Goal: Transaction & Acquisition: Purchase product/service

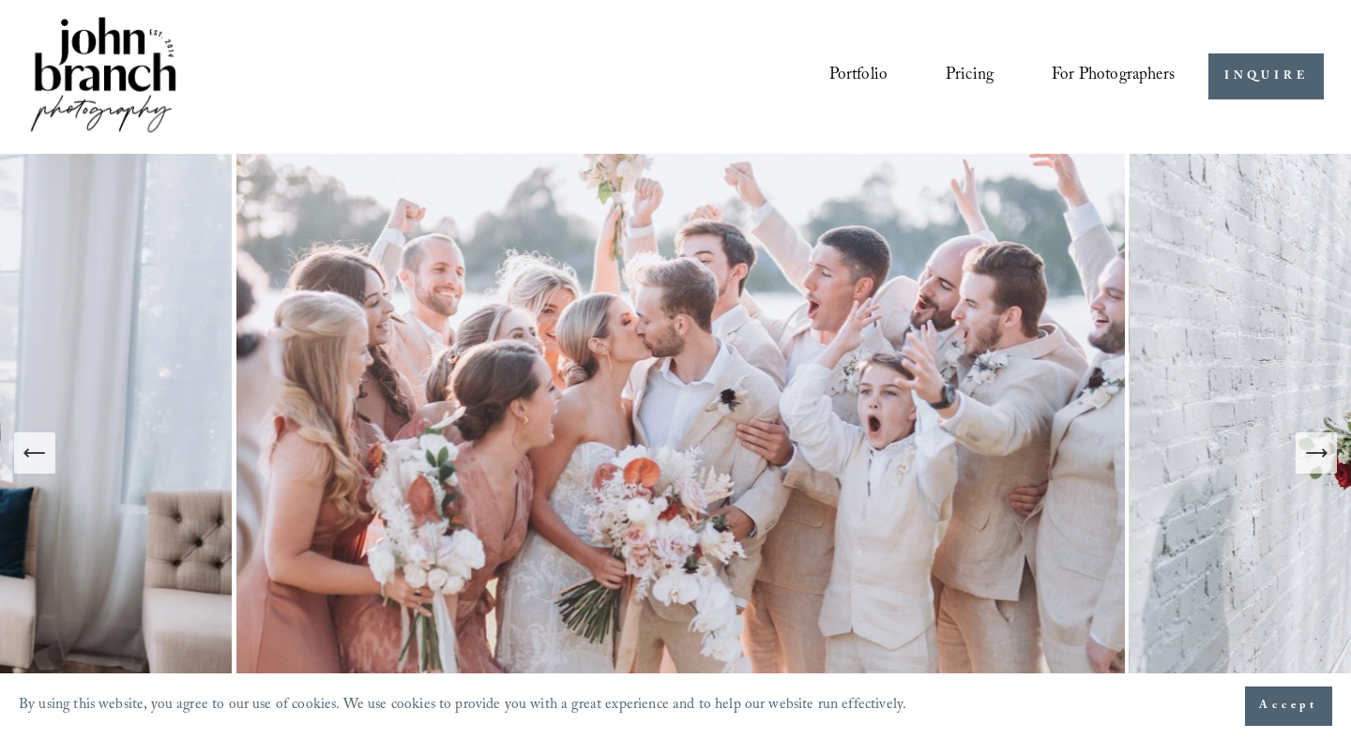
click at [1280, 695] on button "Accept" at bounding box center [1288, 706] width 87 height 39
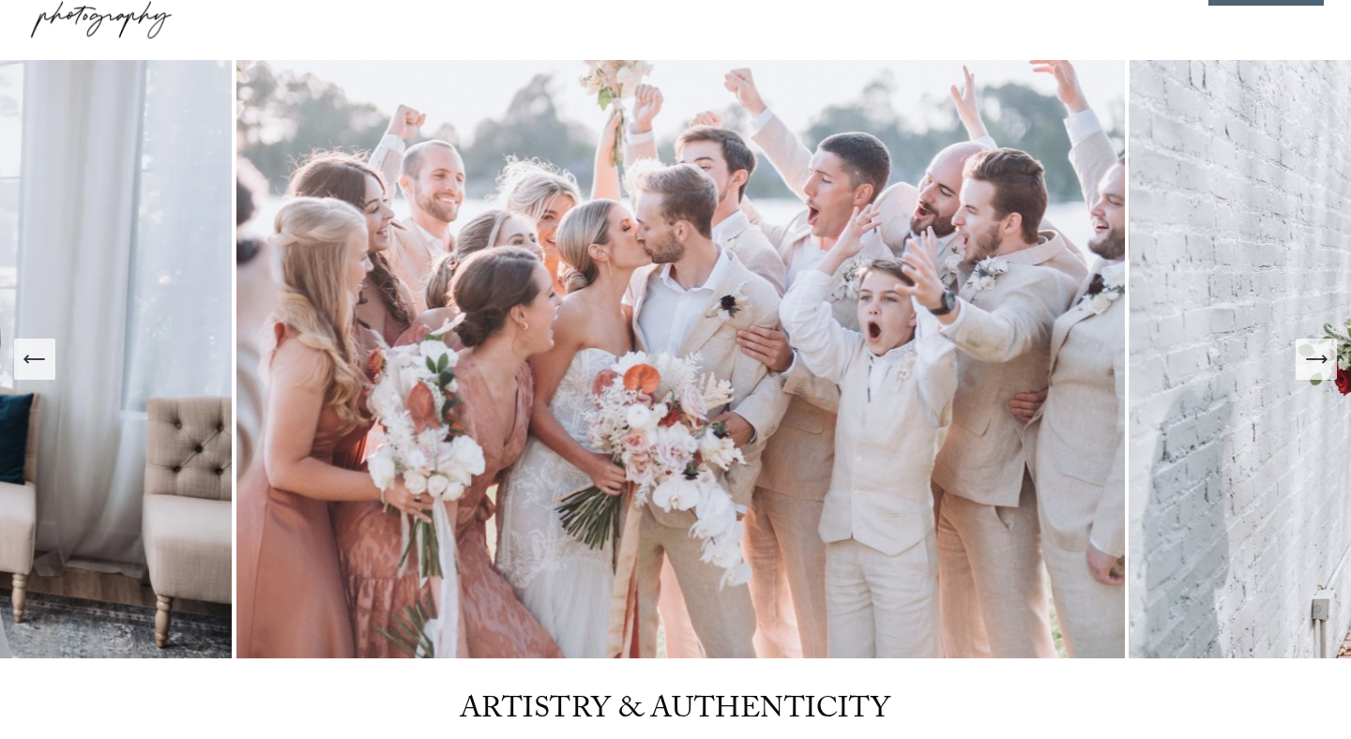
scroll to position [90, 0]
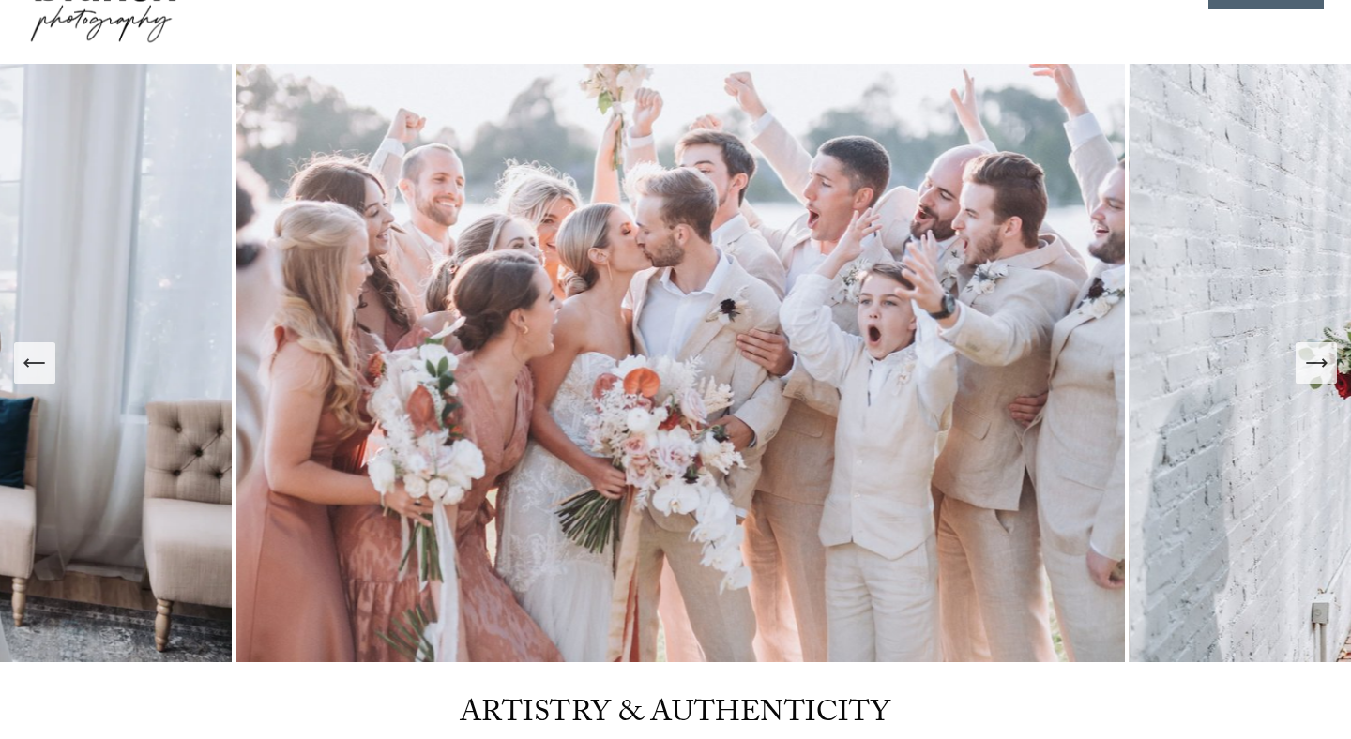
click at [1323, 363] on icon "Next Slide" at bounding box center [1316, 363] width 20 height 0
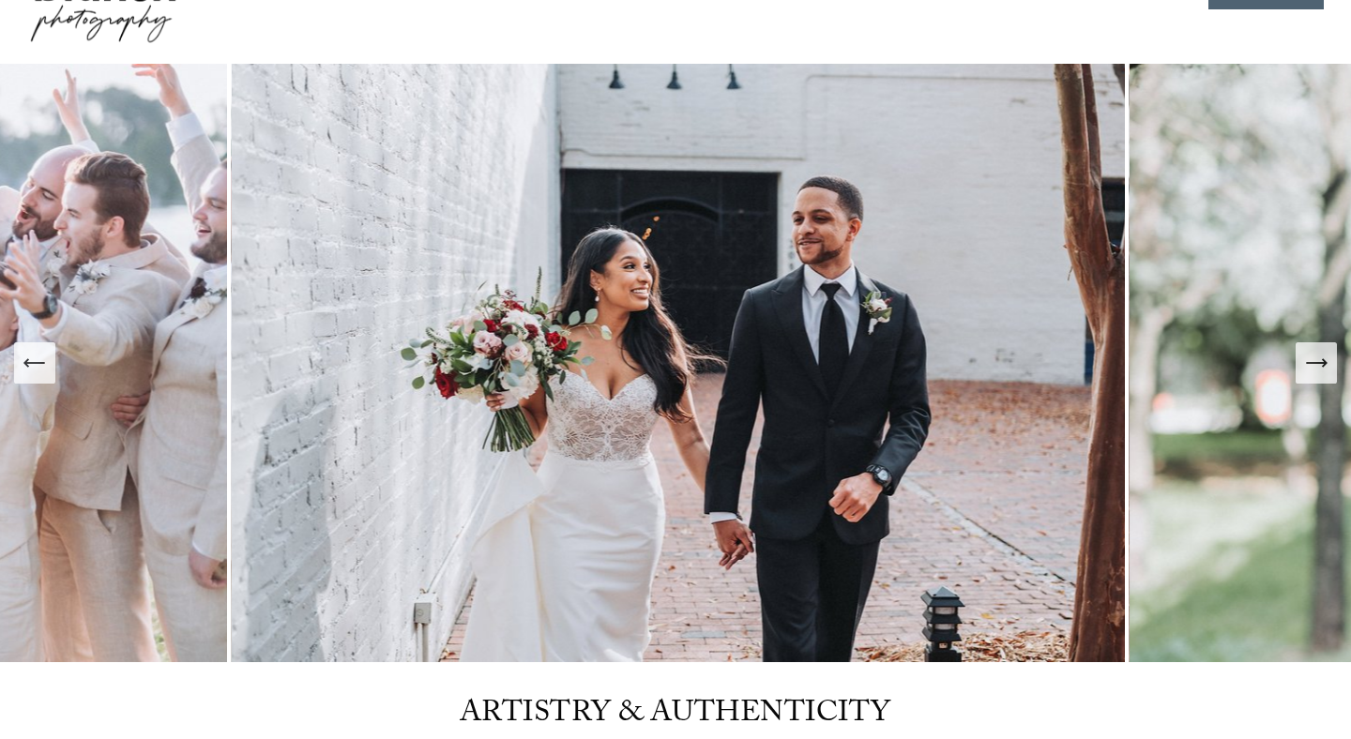
click at [1323, 363] on icon "Next Slide" at bounding box center [1316, 363] width 20 height 0
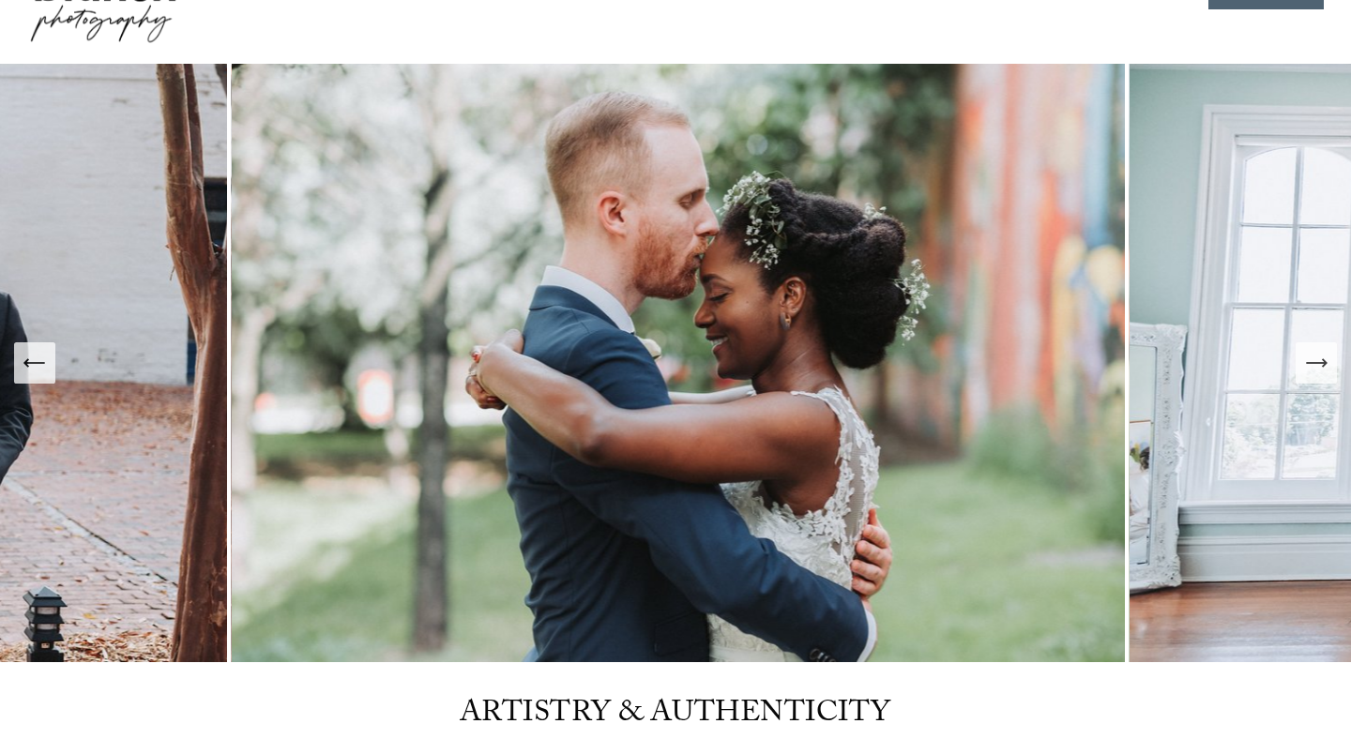
click at [1323, 363] on icon "Next Slide" at bounding box center [1316, 363] width 20 height 0
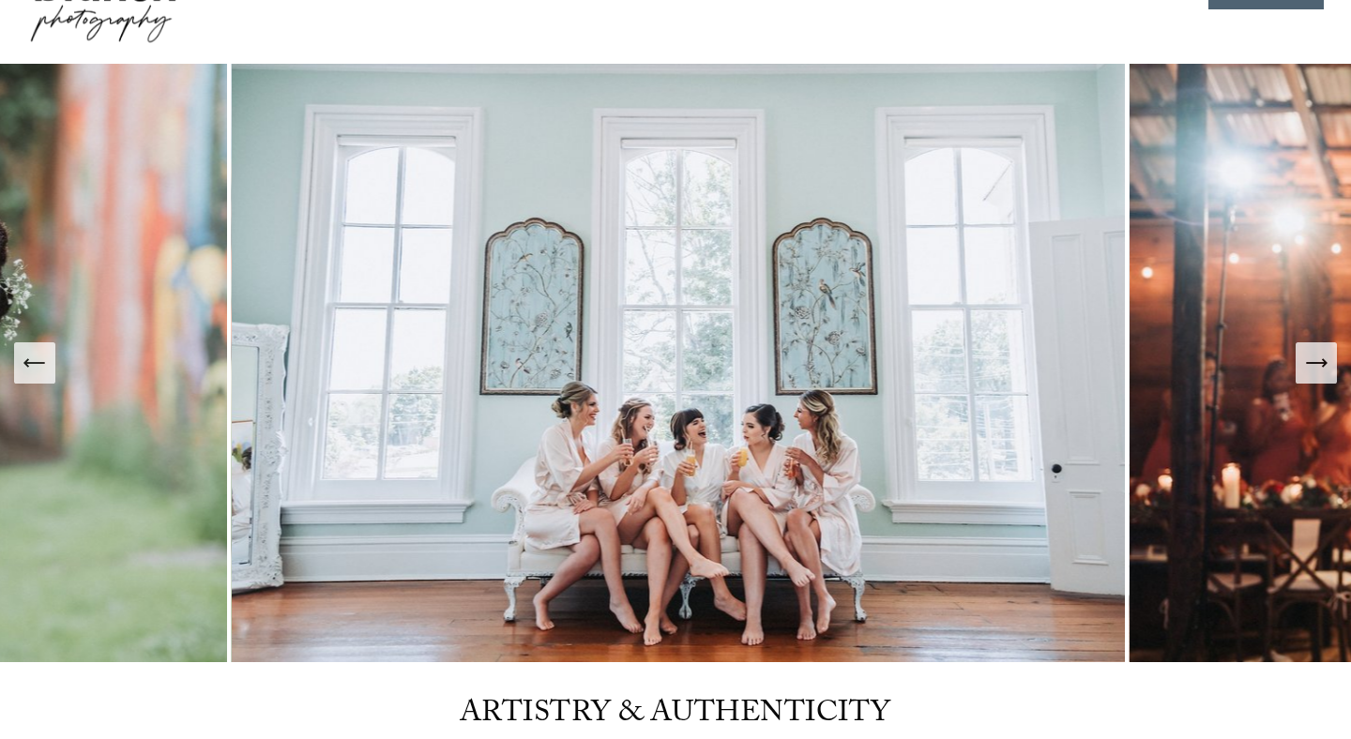
click at [1323, 363] on icon "Next Slide" at bounding box center [1316, 363] width 20 height 0
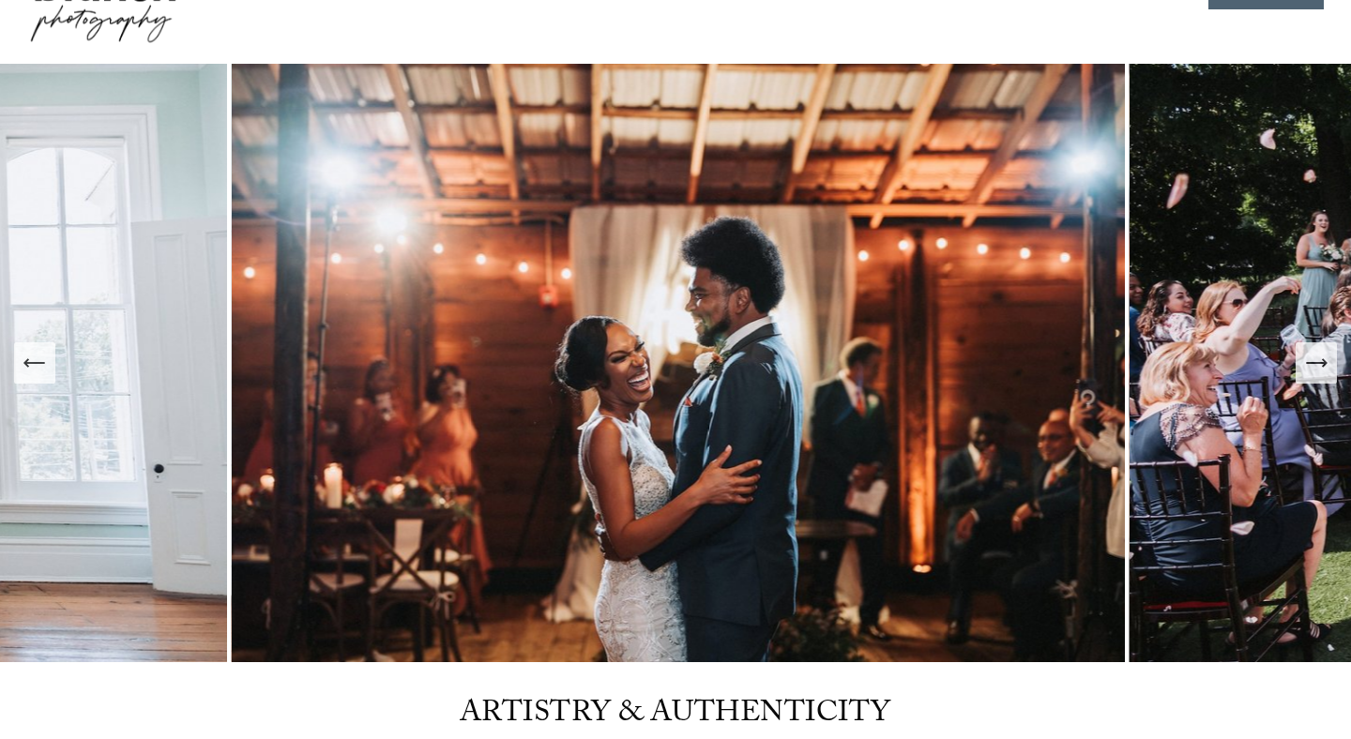
click at [1323, 363] on icon "Next Slide" at bounding box center [1316, 363] width 20 height 0
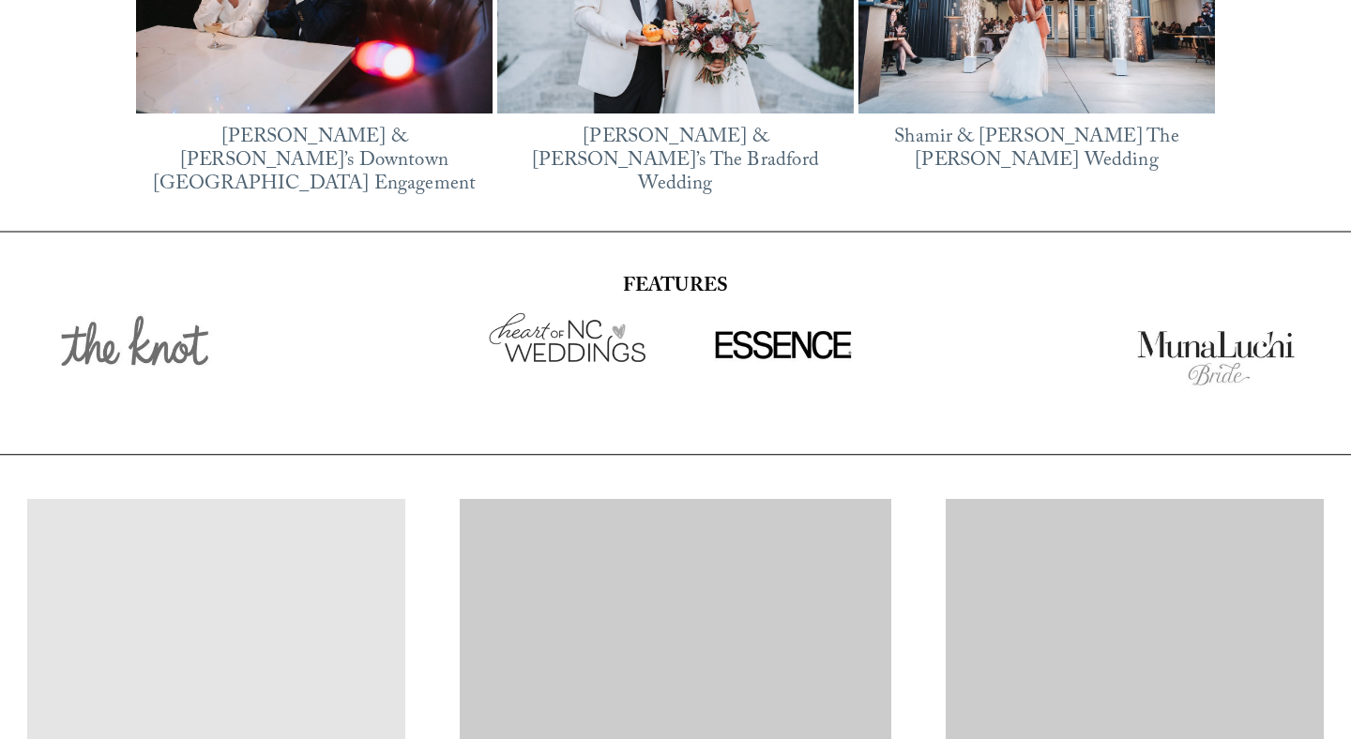
scroll to position [3293, 0]
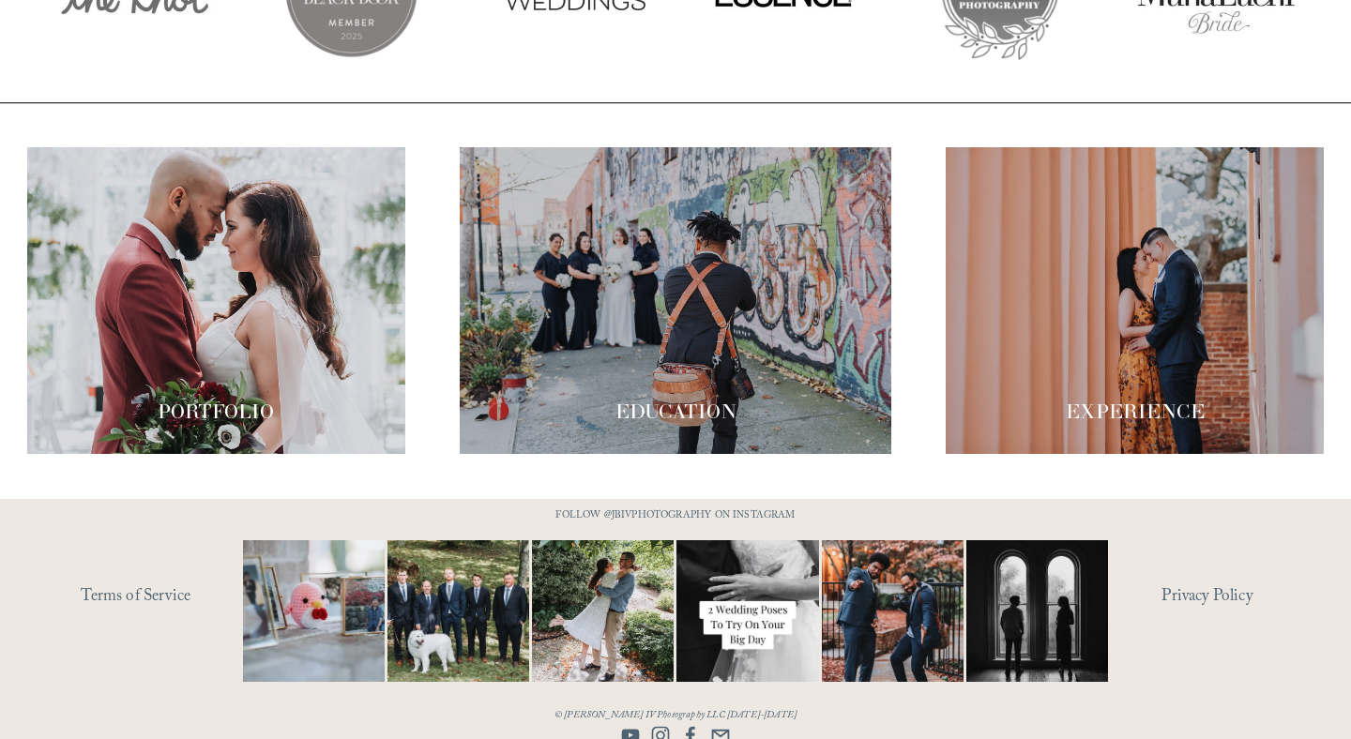
click at [187, 238] on div at bounding box center [216, 300] width 378 height 307
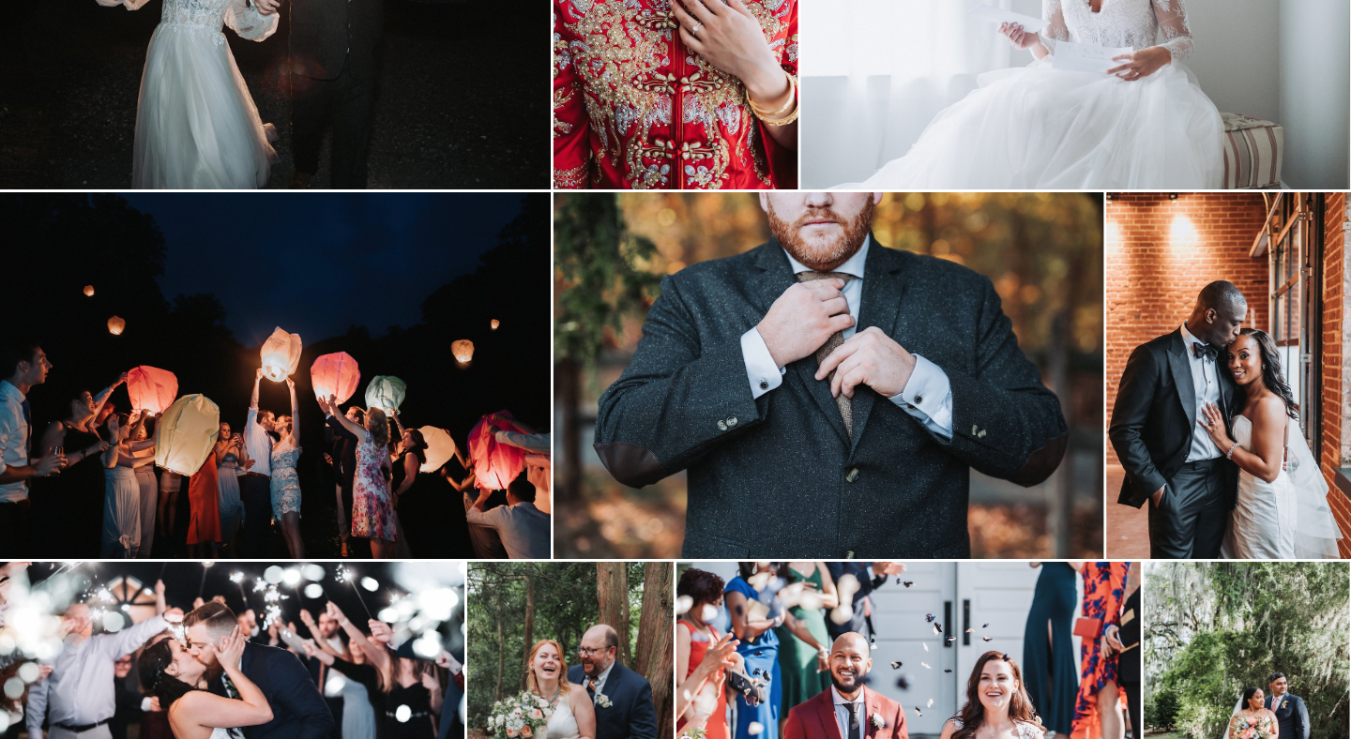
scroll to position [2747, 0]
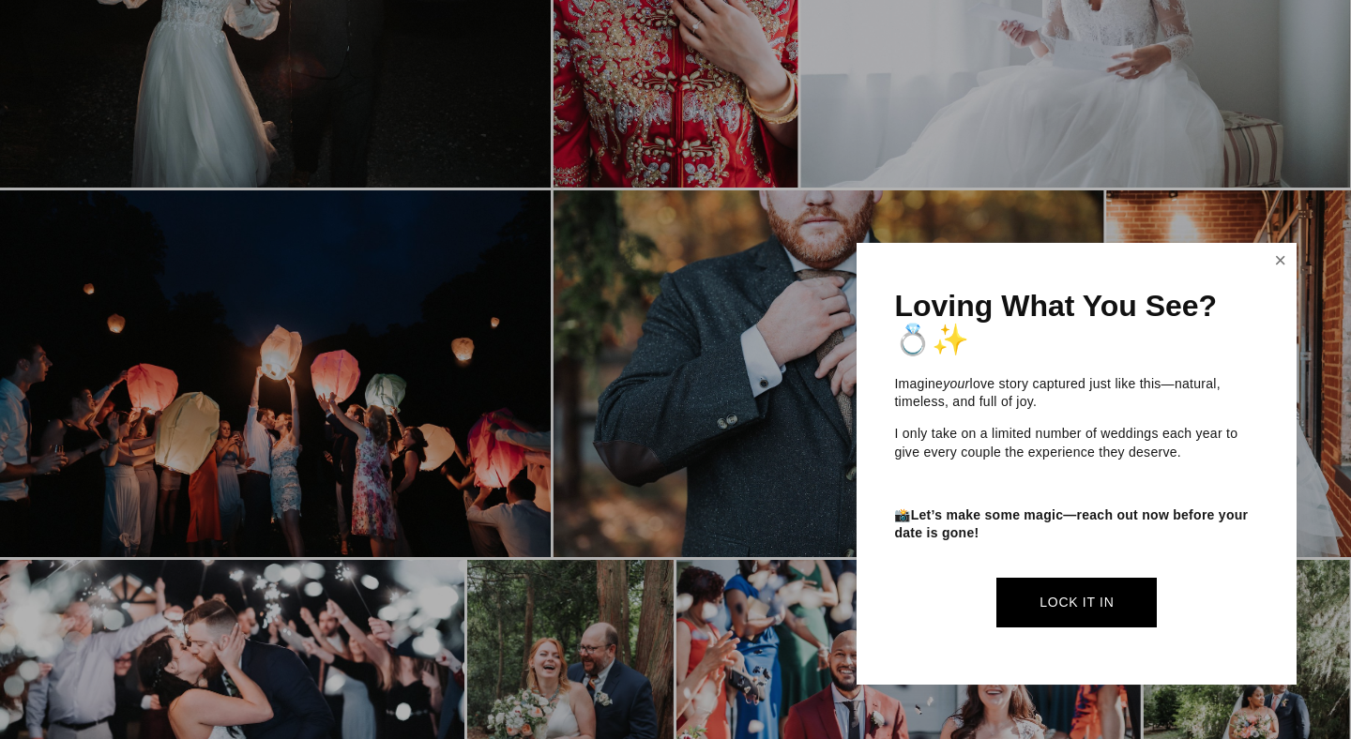
click at [1287, 264] on link "Close" at bounding box center [1280, 261] width 28 height 30
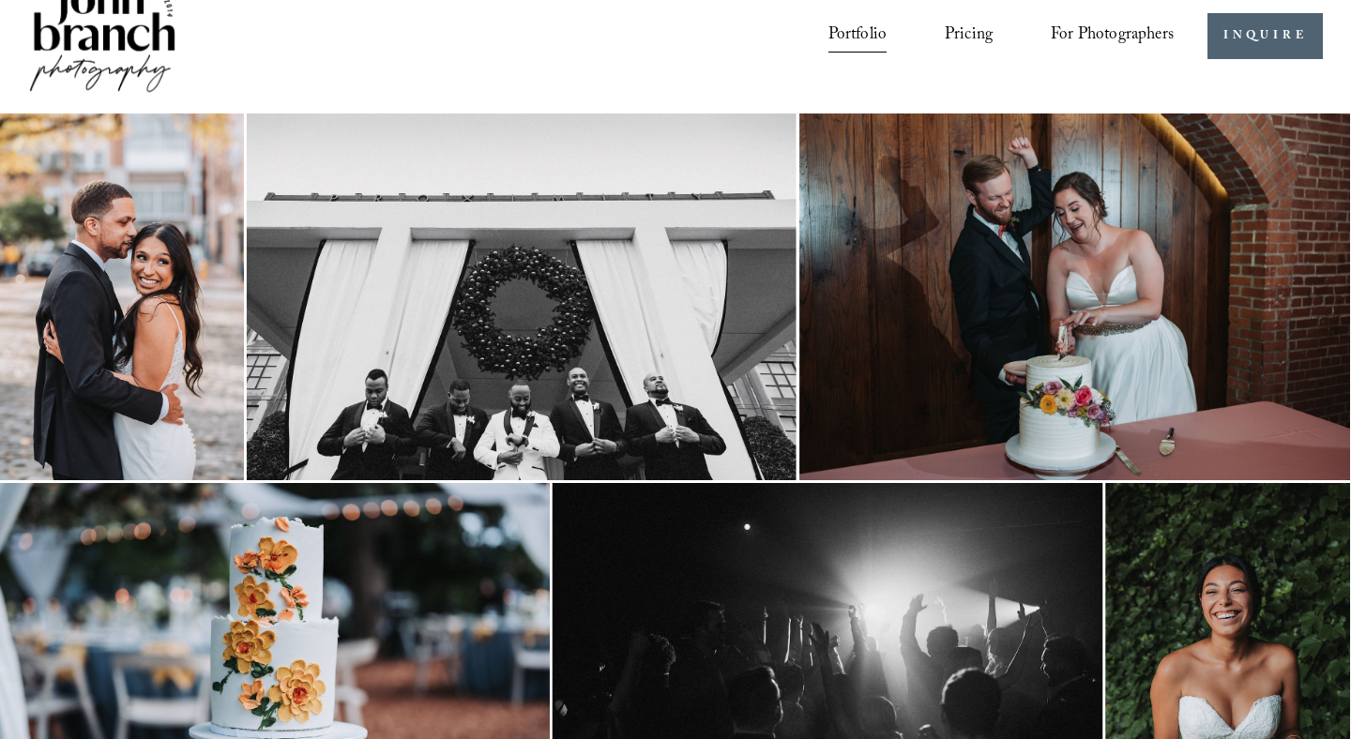
scroll to position [0, 1]
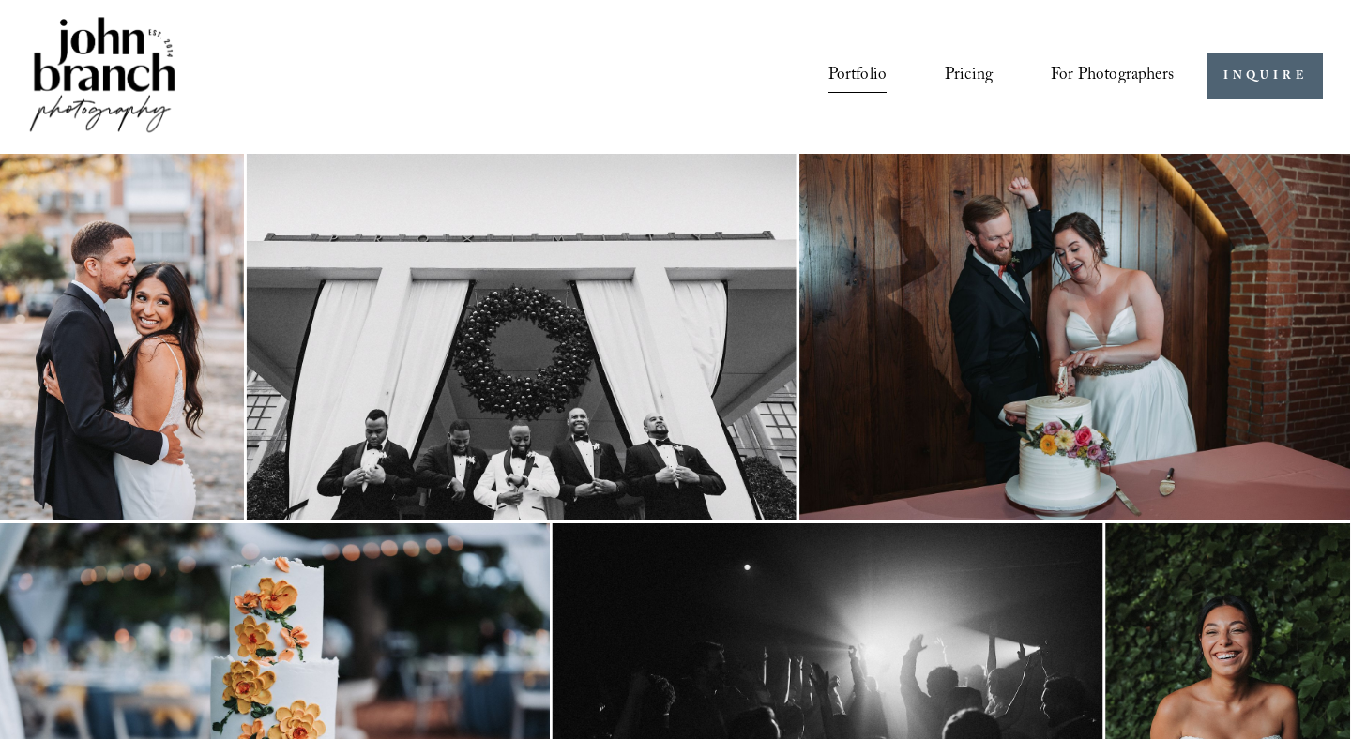
click at [959, 71] on link "Pricing" at bounding box center [969, 77] width 48 height 36
